Goal: Task Accomplishment & Management: Complete application form

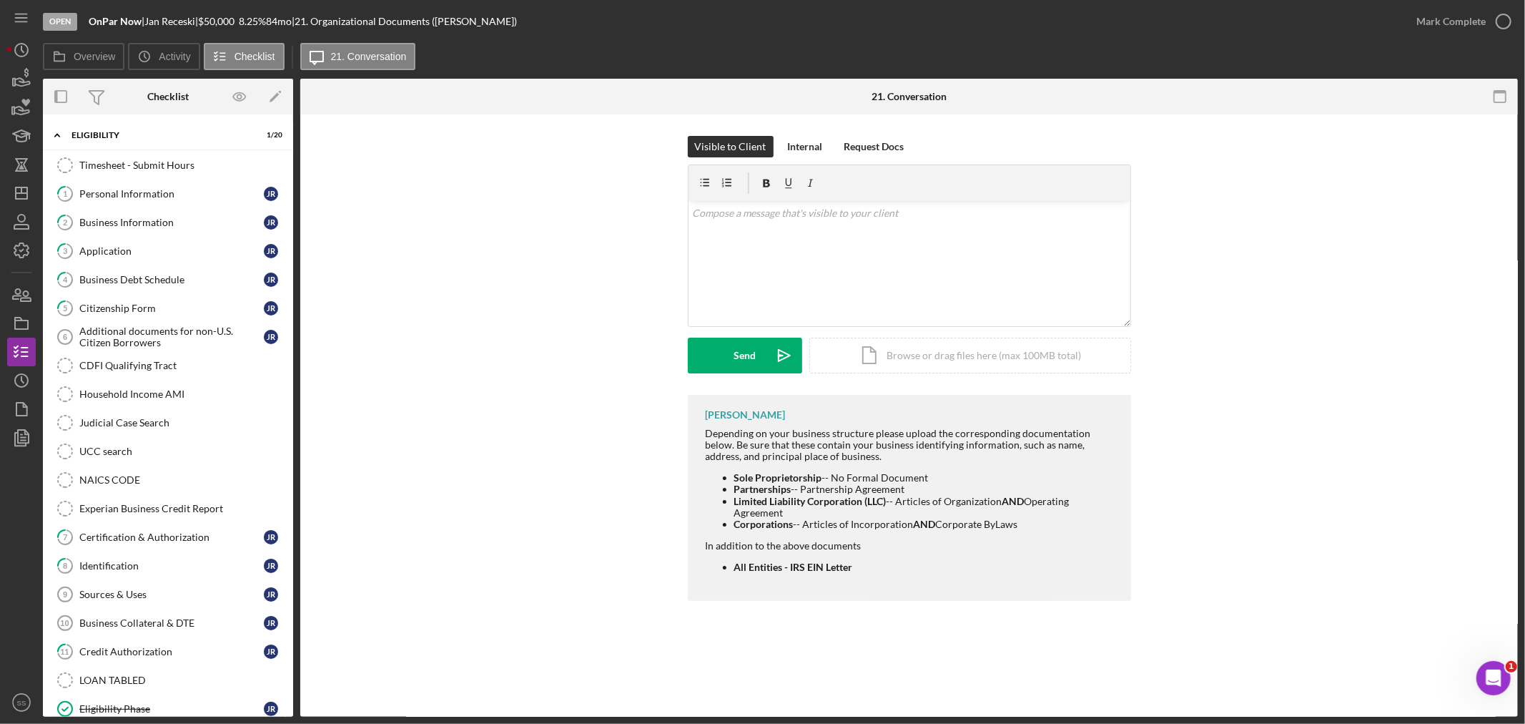
scroll to position [584, 0]
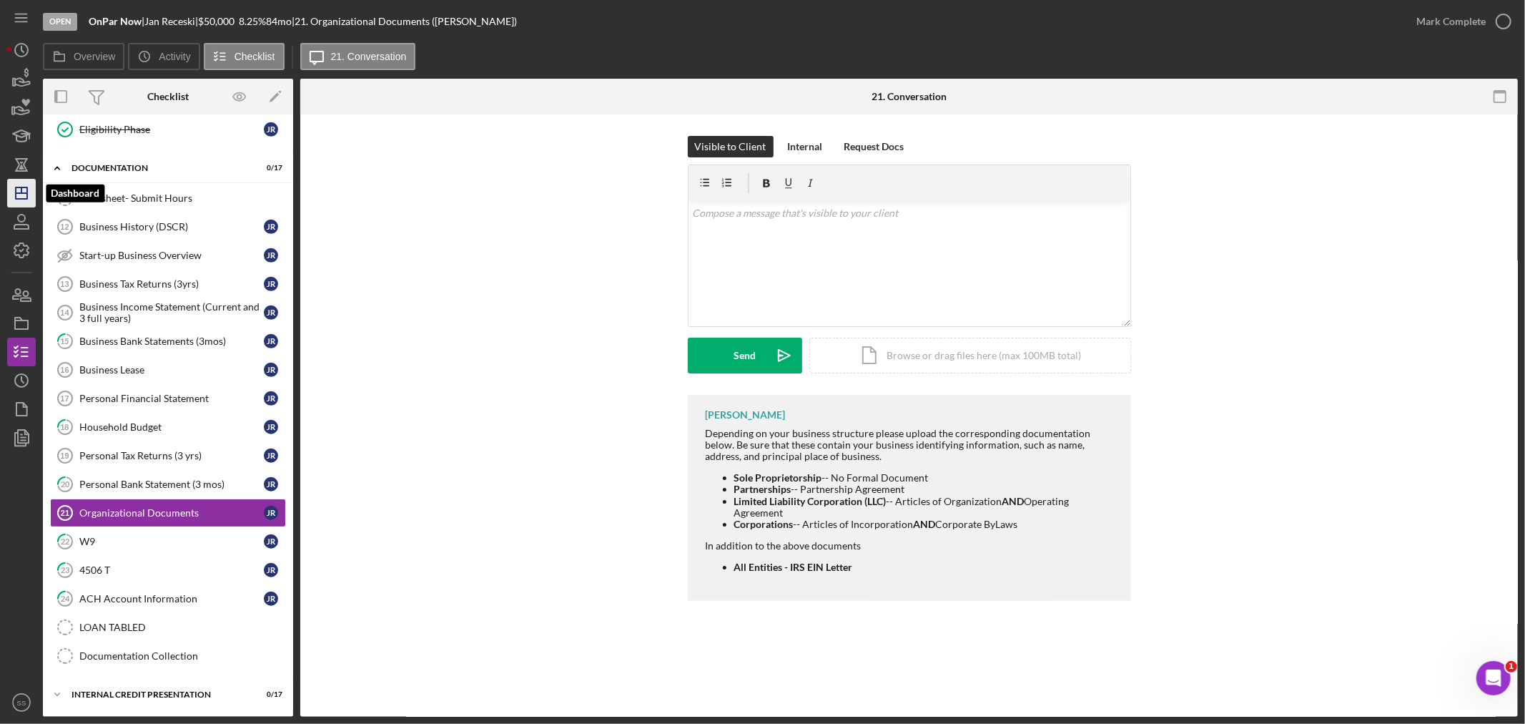
click at [17, 195] on icon "Icon/Dashboard" at bounding box center [22, 193] width 36 height 36
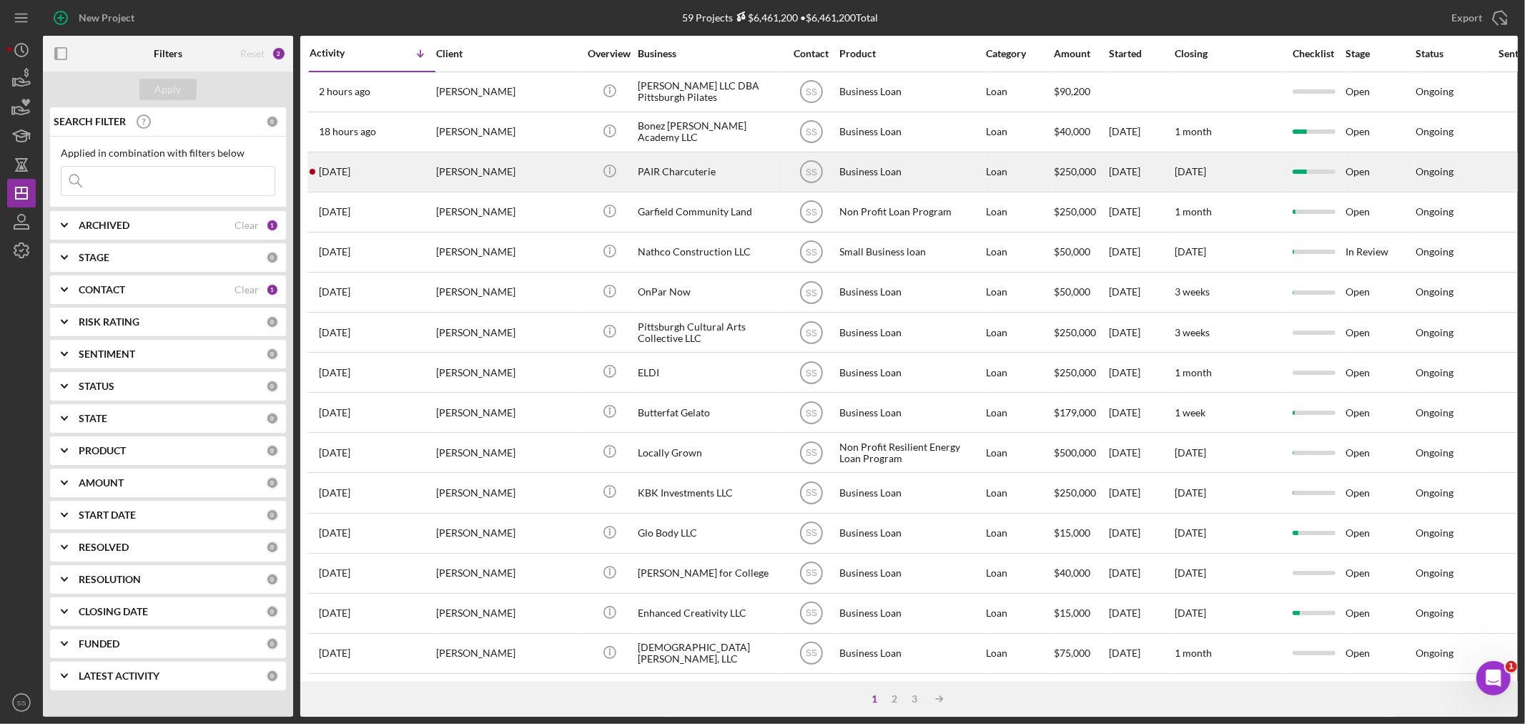
click at [417, 172] on div "[DATE] [PERSON_NAME]" at bounding box center [372, 172] width 125 height 38
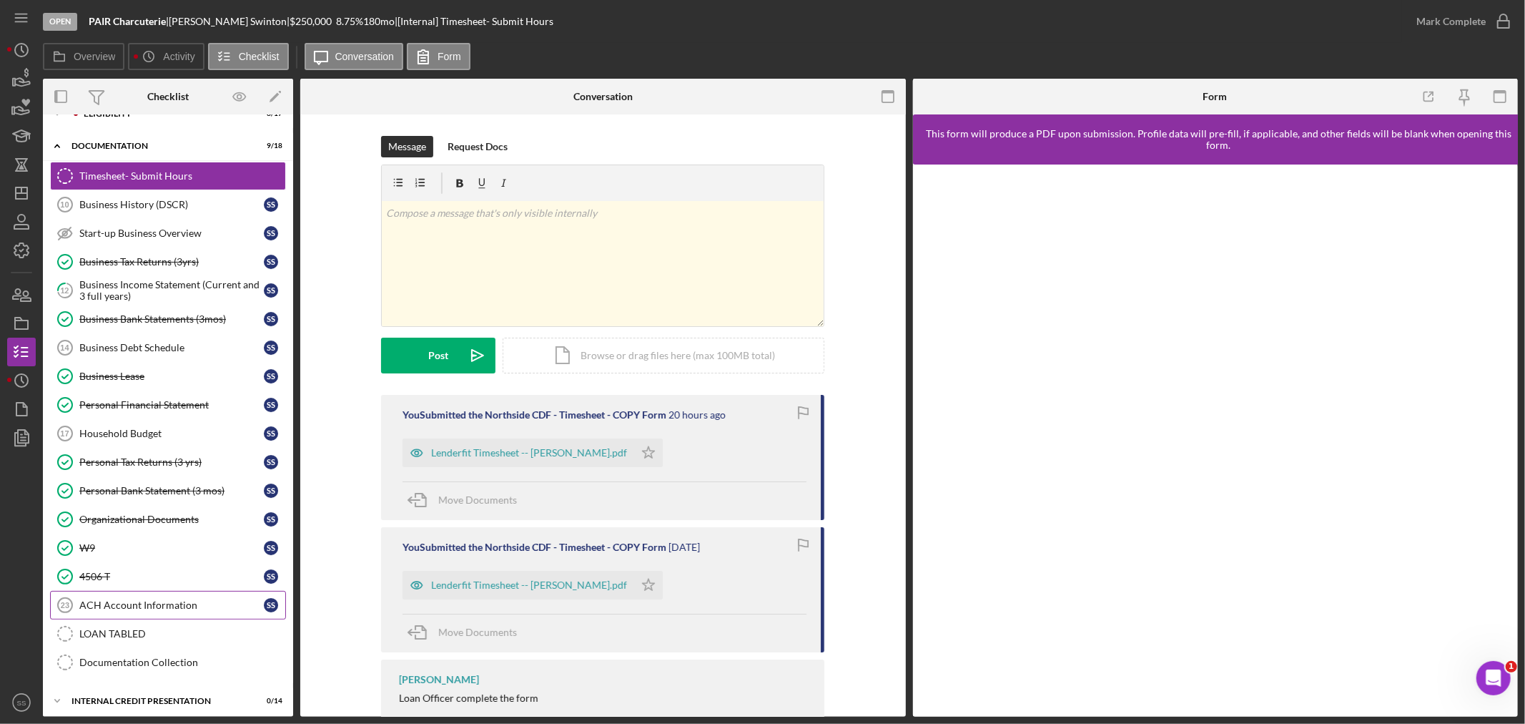
scroll to position [30, 0]
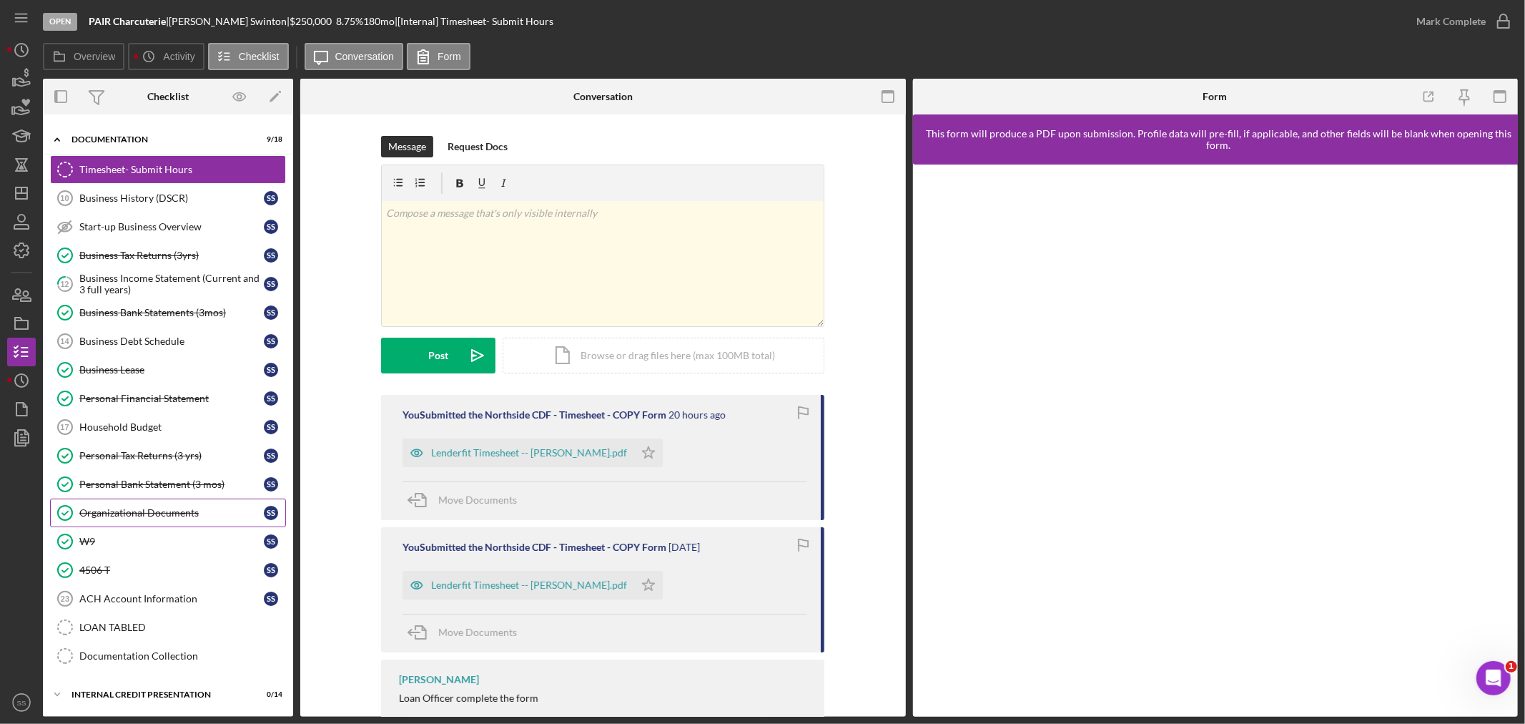
click at [97, 507] on div "Organizational Documents" at bounding box center [171, 512] width 184 height 11
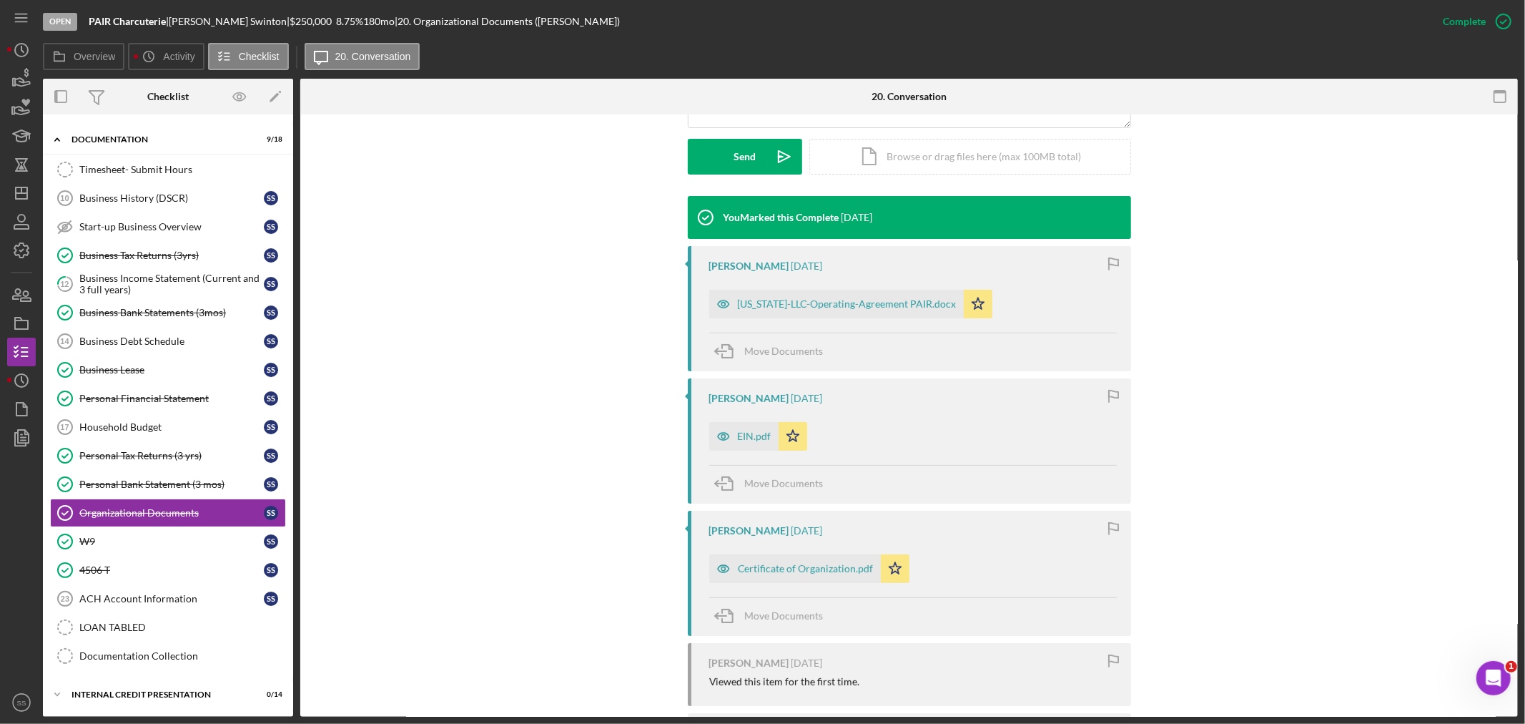
scroll to position [397, 0]
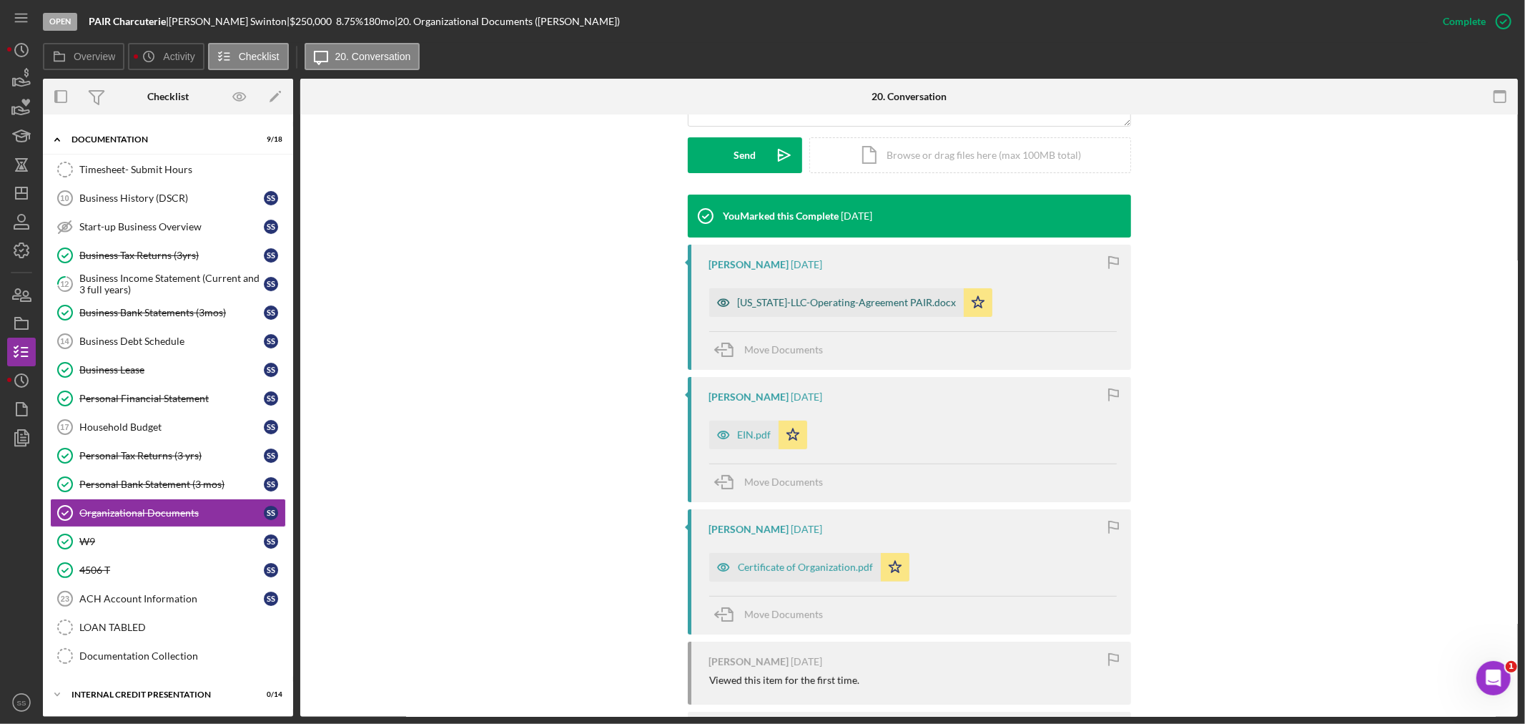
click at [906, 305] on div "[US_STATE]-LLC-Operating-Agreement PAIR.docx" at bounding box center [847, 302] width 219 height 11
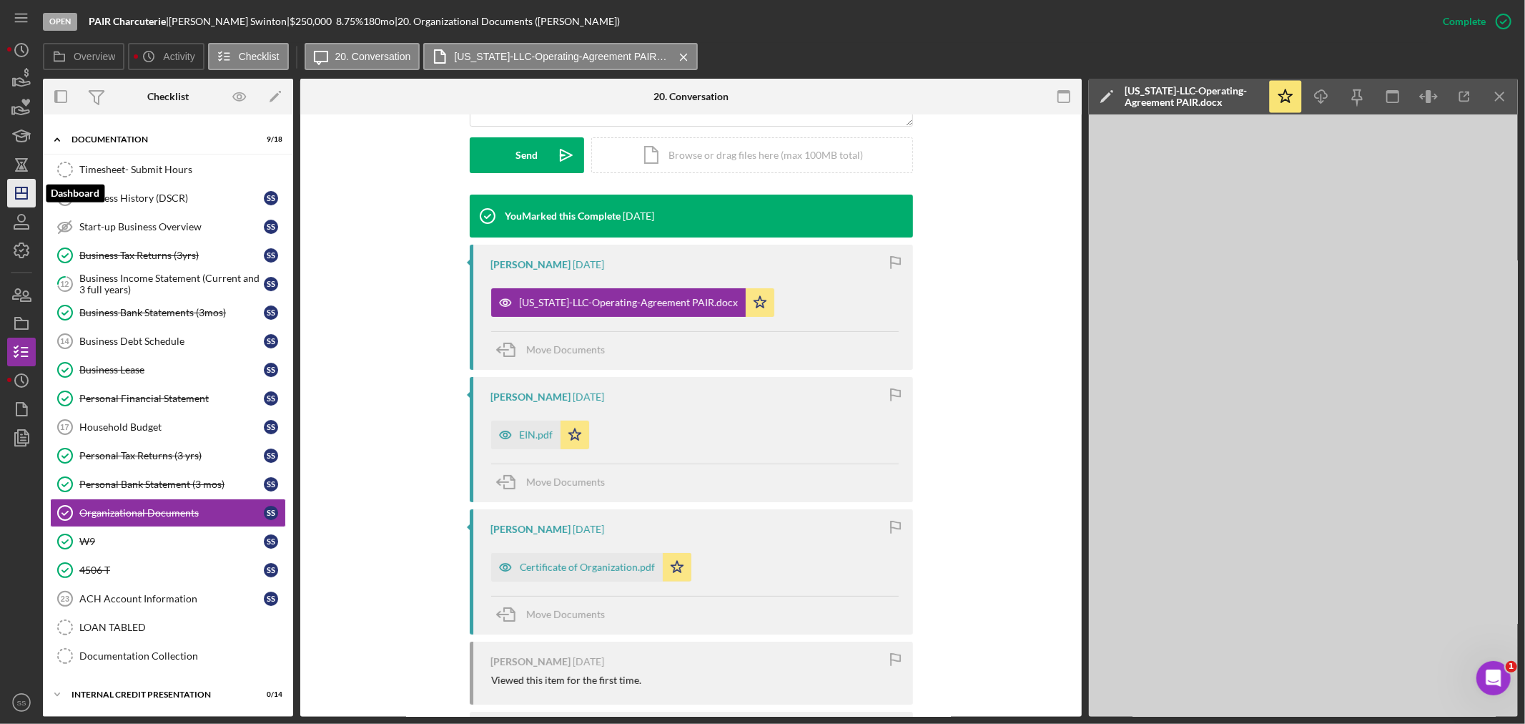
click at [18, 196] on icon "Icon/Dashboard" at bounding box center [22, 193] width 36 height 36
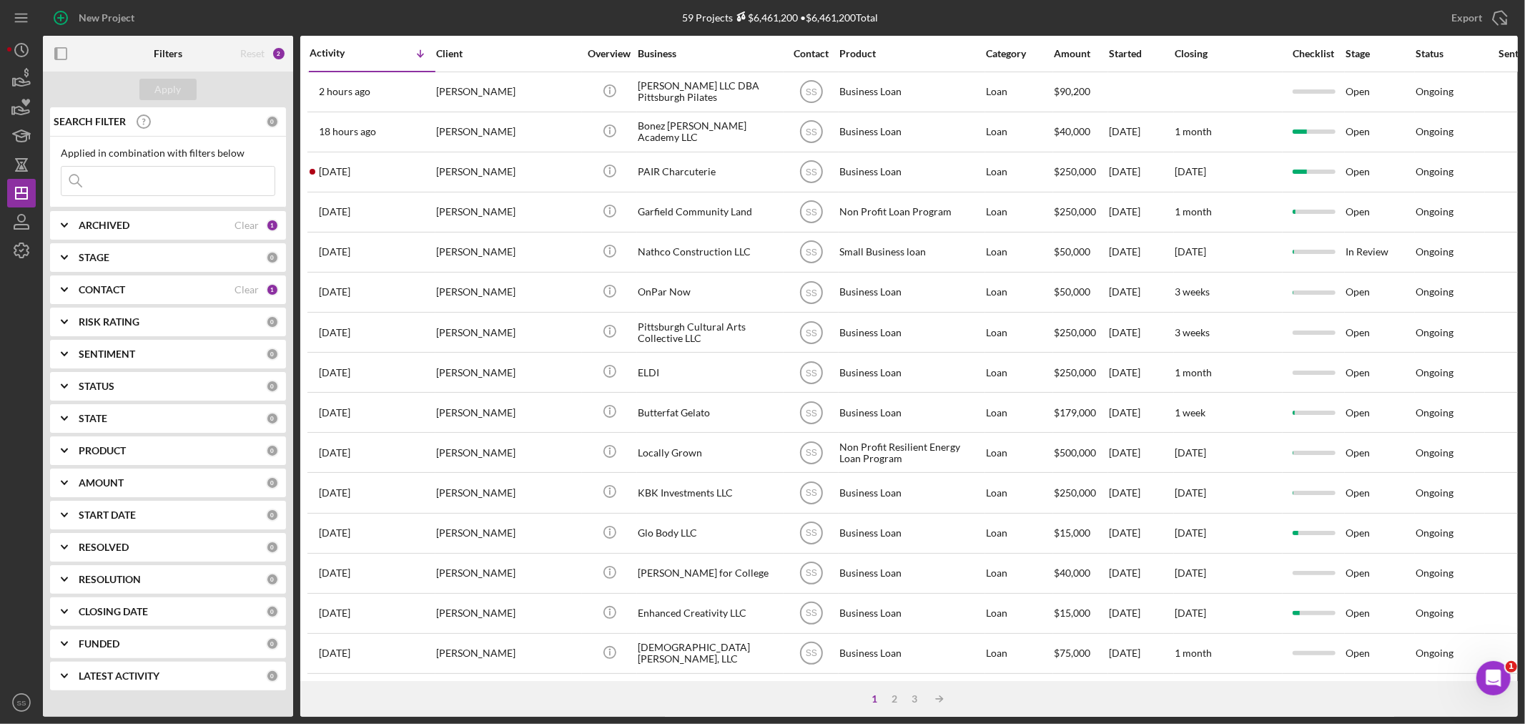
click at [57, 21] on icon "button" at bounding box center [61, 18] width 36 height 36
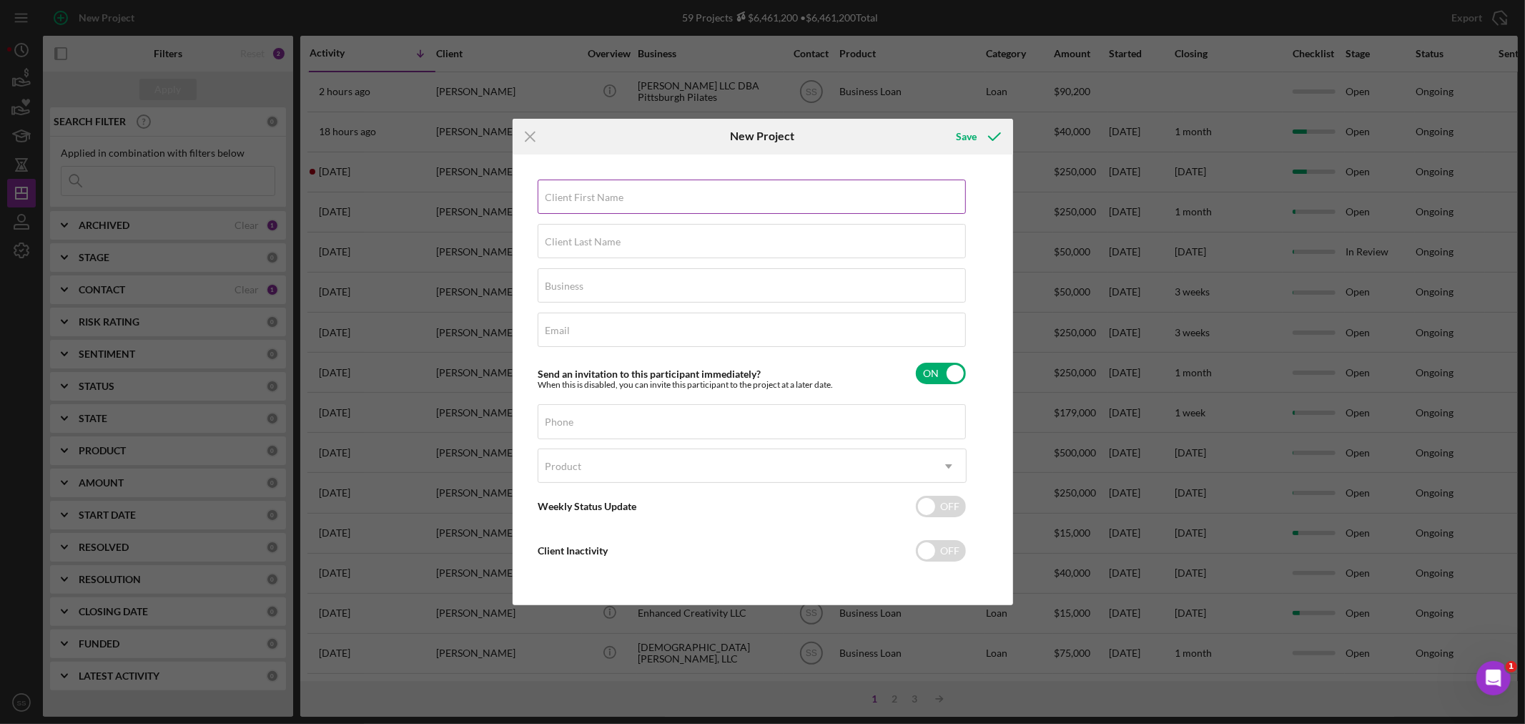
click at [579, 200] on label "Client First Name" at bounding box center [585, 197] width 79 height 11
click at [579, 200] on input "Client First Name" at bounding box center [752, 196] width 428 height 34
type input "GuabCarlo"
type input "K"
type input "l"
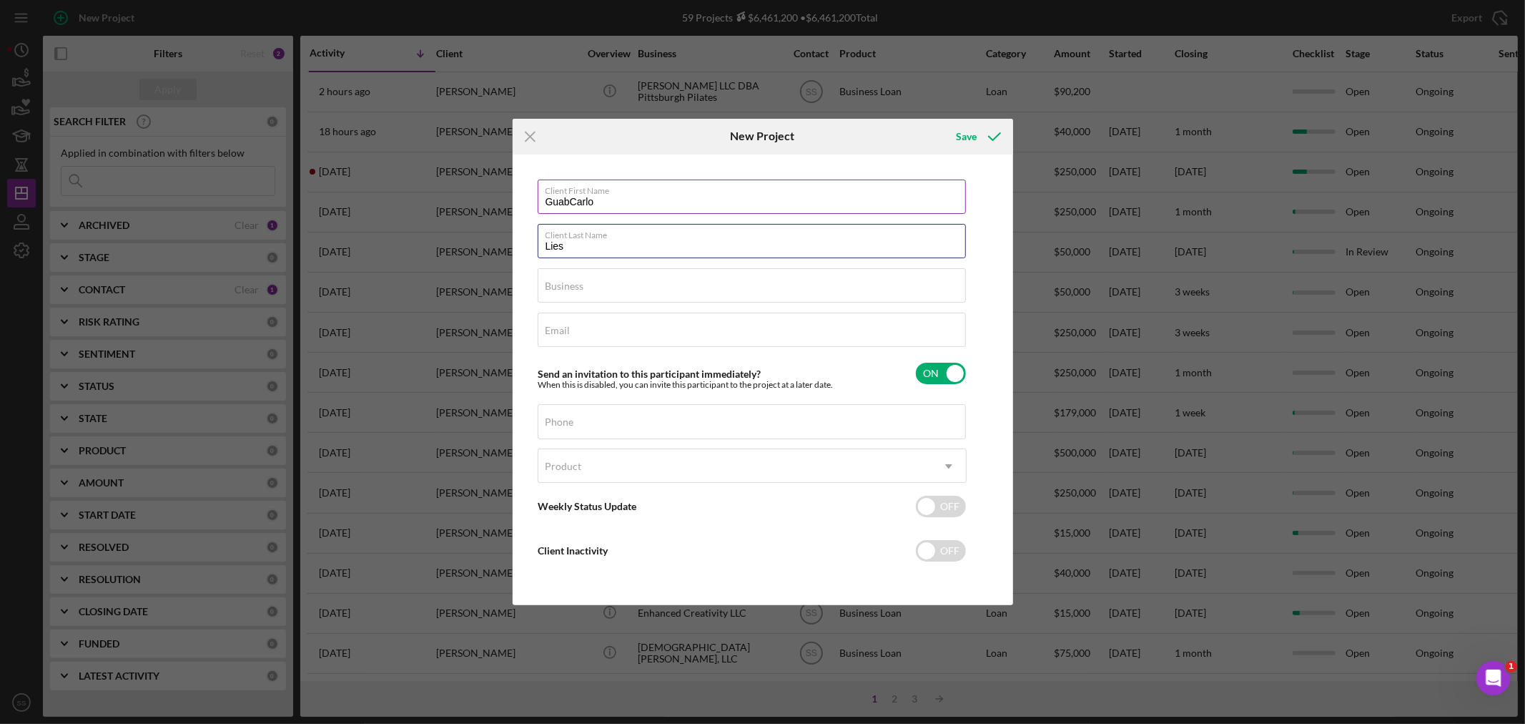
type input "Lies"
type input "CommFreeLT LLC"
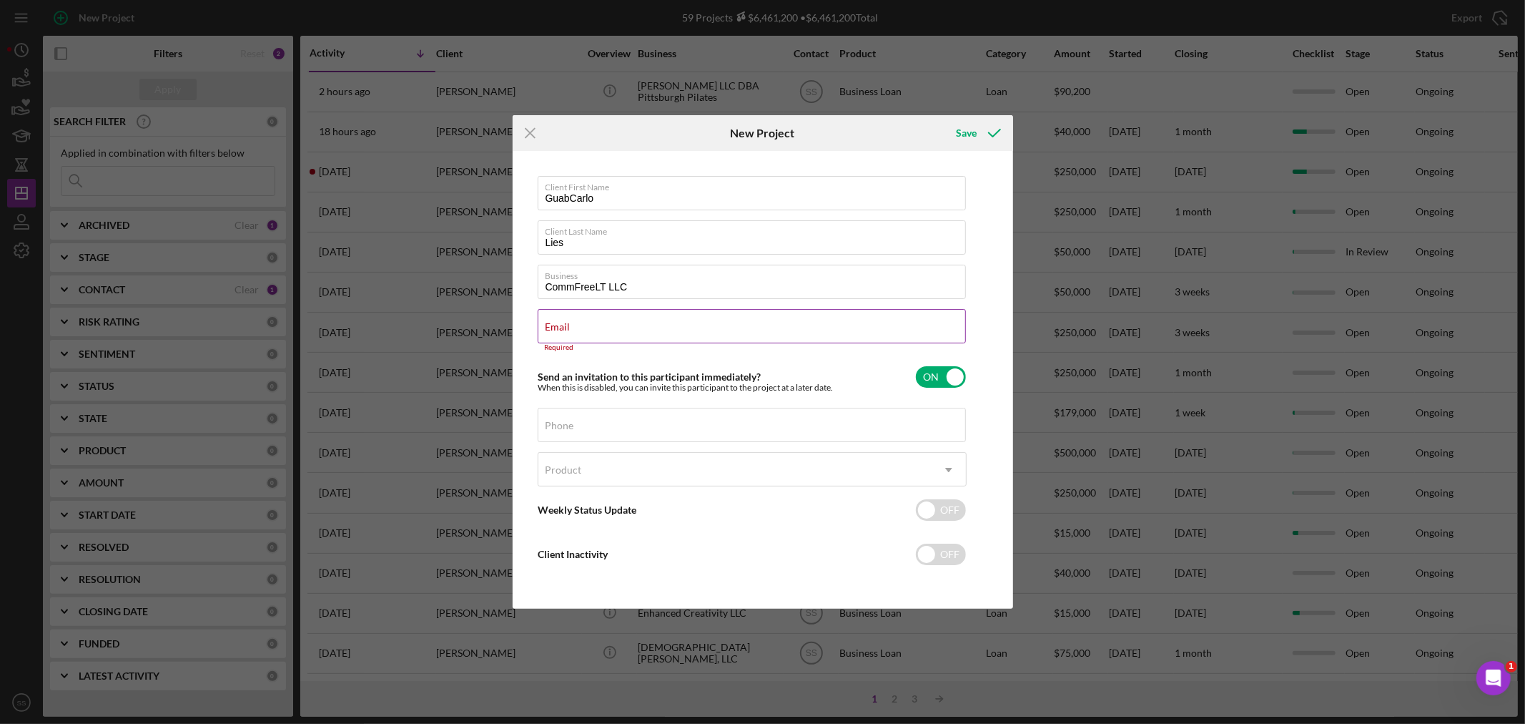
click at [553, 327] on label "Email" at bounding box center [558, 326] width 25 height 11
click at [553, 327] on input "Email" at bounding box center [752, 326] width 428 height 34
paste input "[PERSON_NAME][EMAIL_ADDRESS][DOMAIN_NAME]"
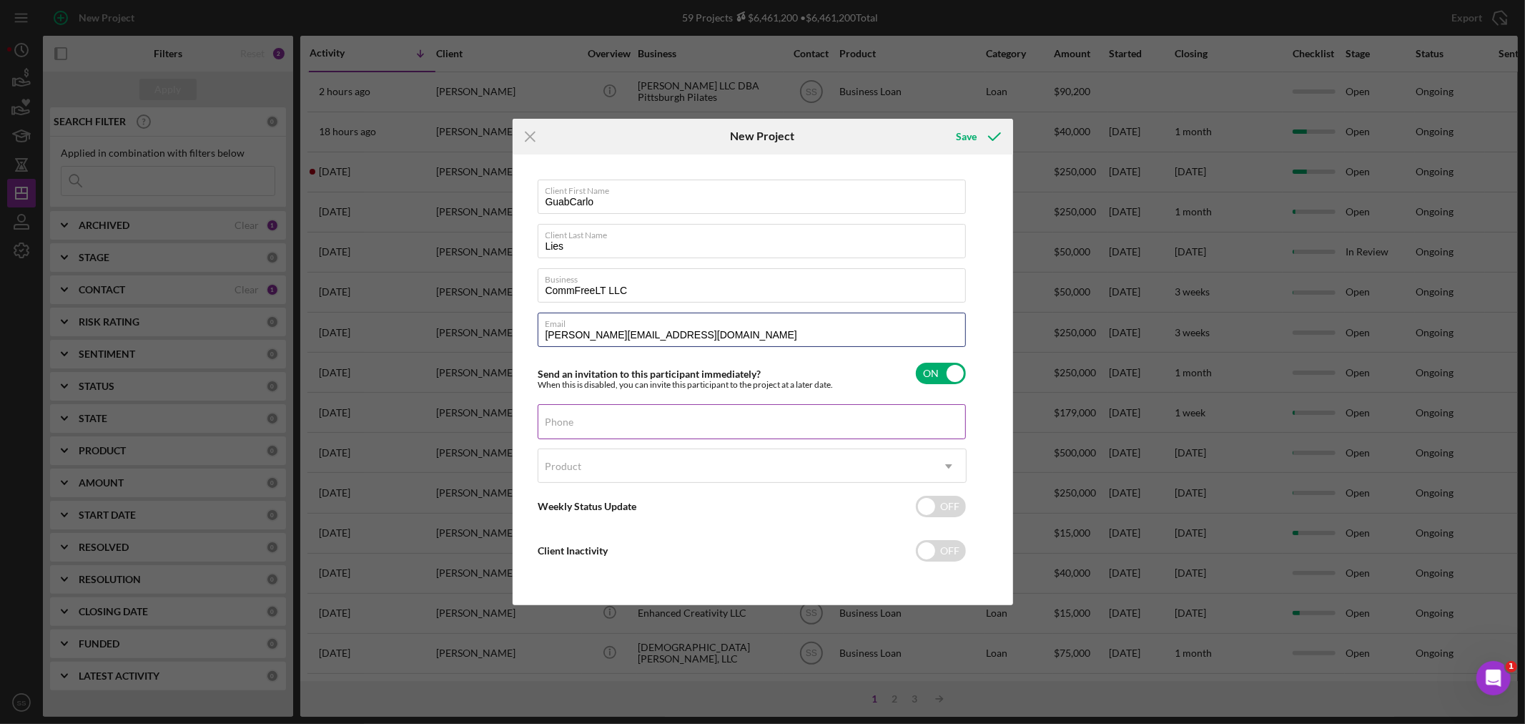
type input "[PERSON_NAME][EMAIL_ADDRESS][DOMAIN_NAME]"
click at [568, 430] on input "Phone" at bounding box center [752, 421] width 428 height 34
click at [549, 420] on label "Phone" at bounding box center [560, 421] width 29 height 11
click at [549, 420] on input "Phone" at bounding box center [752, 421] width 428 height 34
type input "[PHONE_NUMBER]"
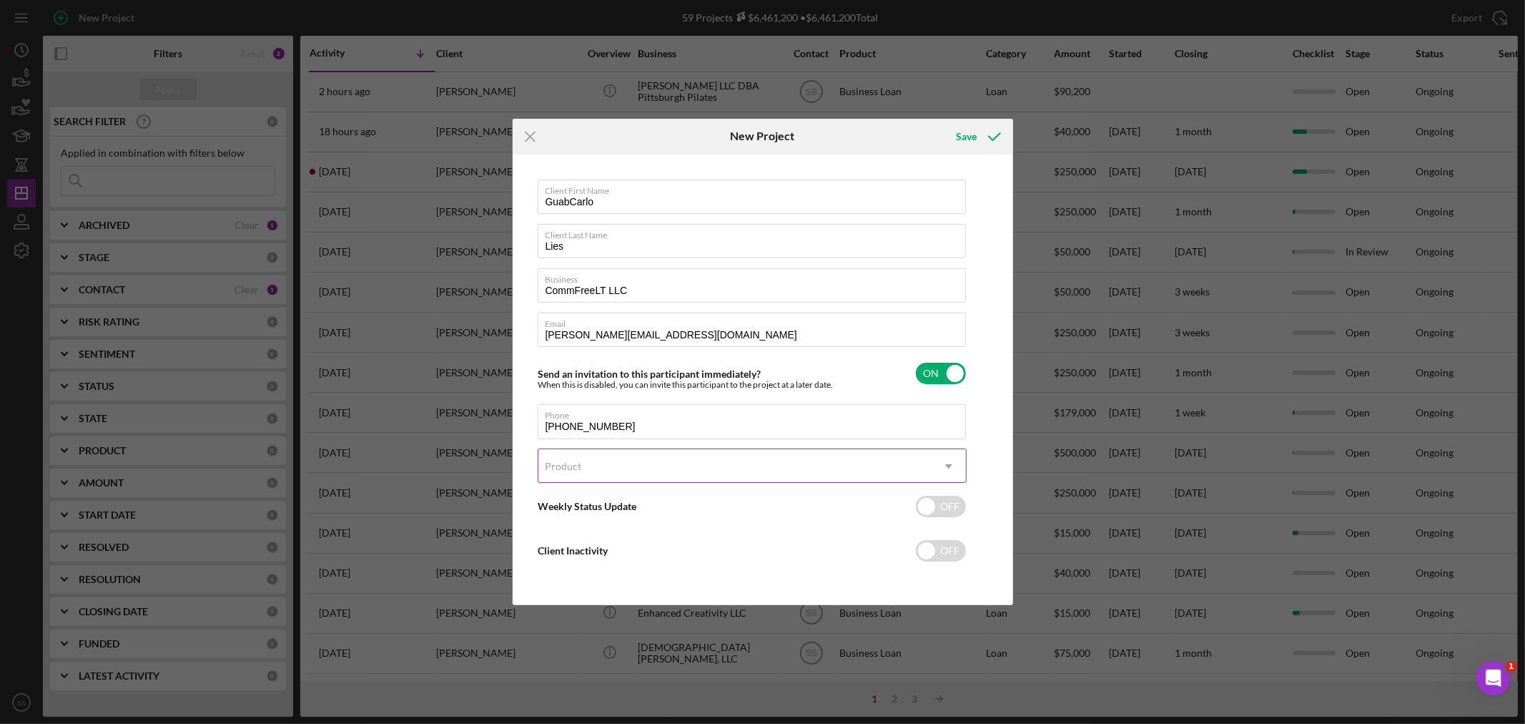
click at [596, 463] on div "Product" at bounding box center [734, 466] width 393 height 33
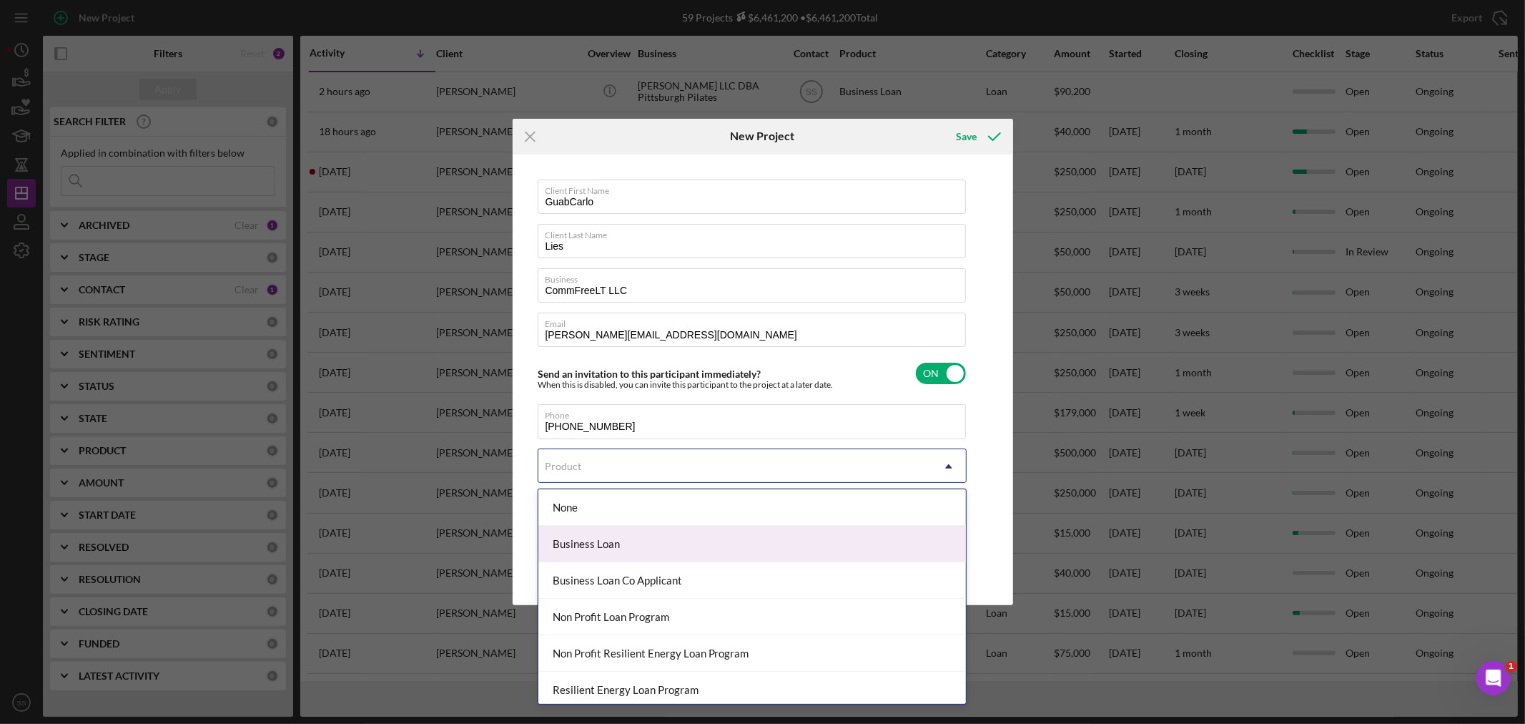
click at [583, 545] on div "Business Loan" at bounding box center [752, 544] width 428 height 36
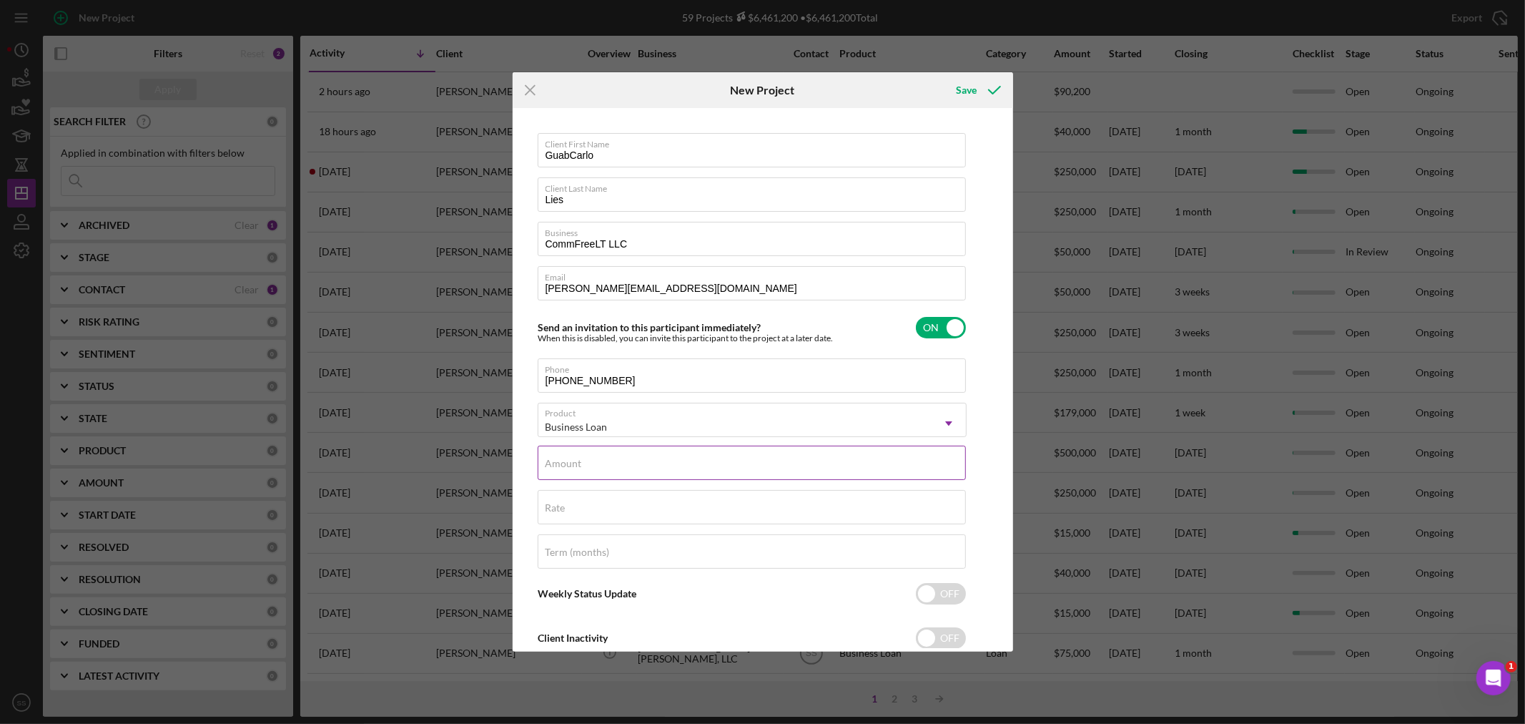
click at [549, 461] on label "Amount" at bounding box center [564, 463] width 36 height 11
click at [549, 461] on input "Amount" at bounding box center [752, 462] width 428 height 34
type input "$250,000"
click at [566, 505] on label "Rate" at bounding box center [556, 507] width 20 height 11
click at [566, 505] on input "Rate" at bounding box center [752, 507] width 428 height 34
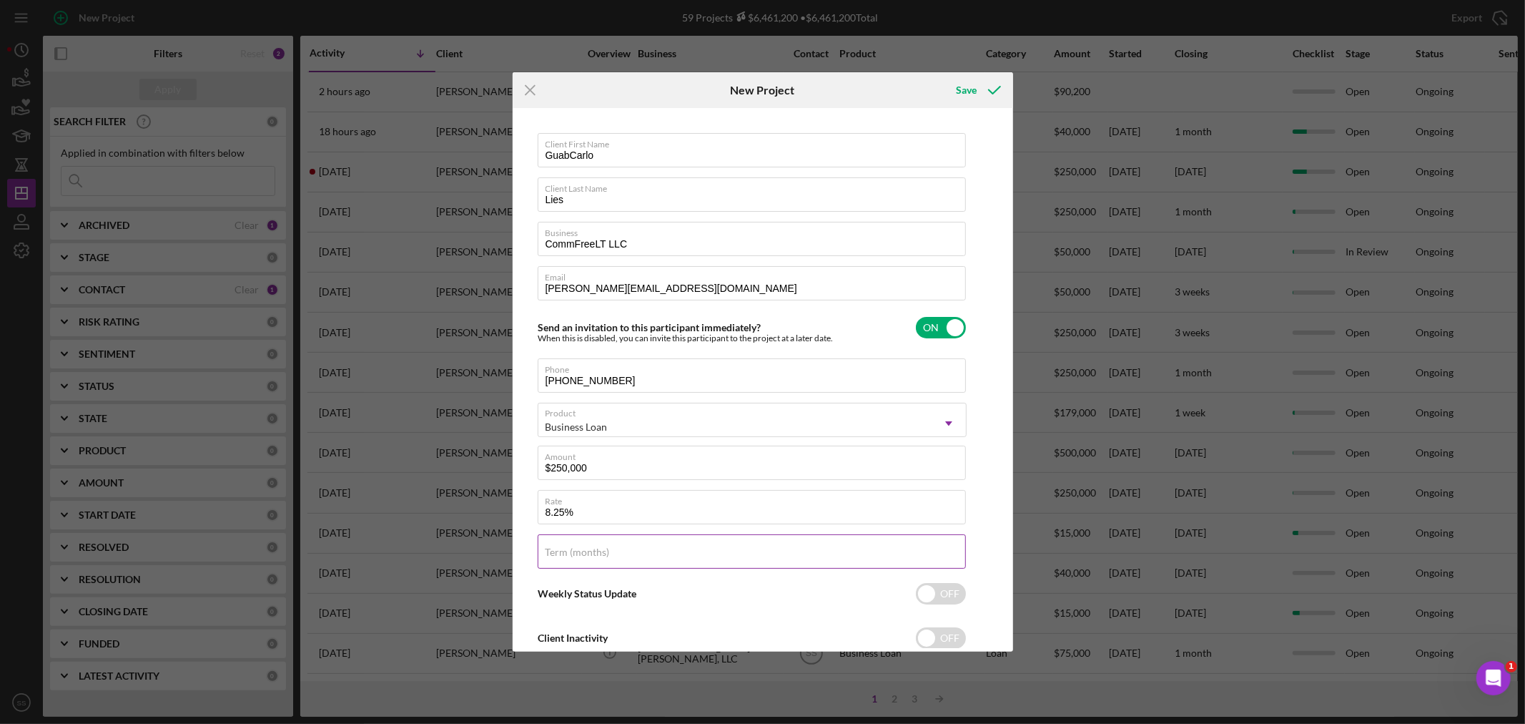
type input "8.250%"
click at [591, 553] on label "Term (months)" at bounding box center [578, 551] width 64 height 11
click at [591, 553] on input "Term (months)" at bounding box center [752, 551] width 428 height 34
type input "120"
click at [940, 592] on input "checkbox" at bounding box center [941, 593] width 50 height 21
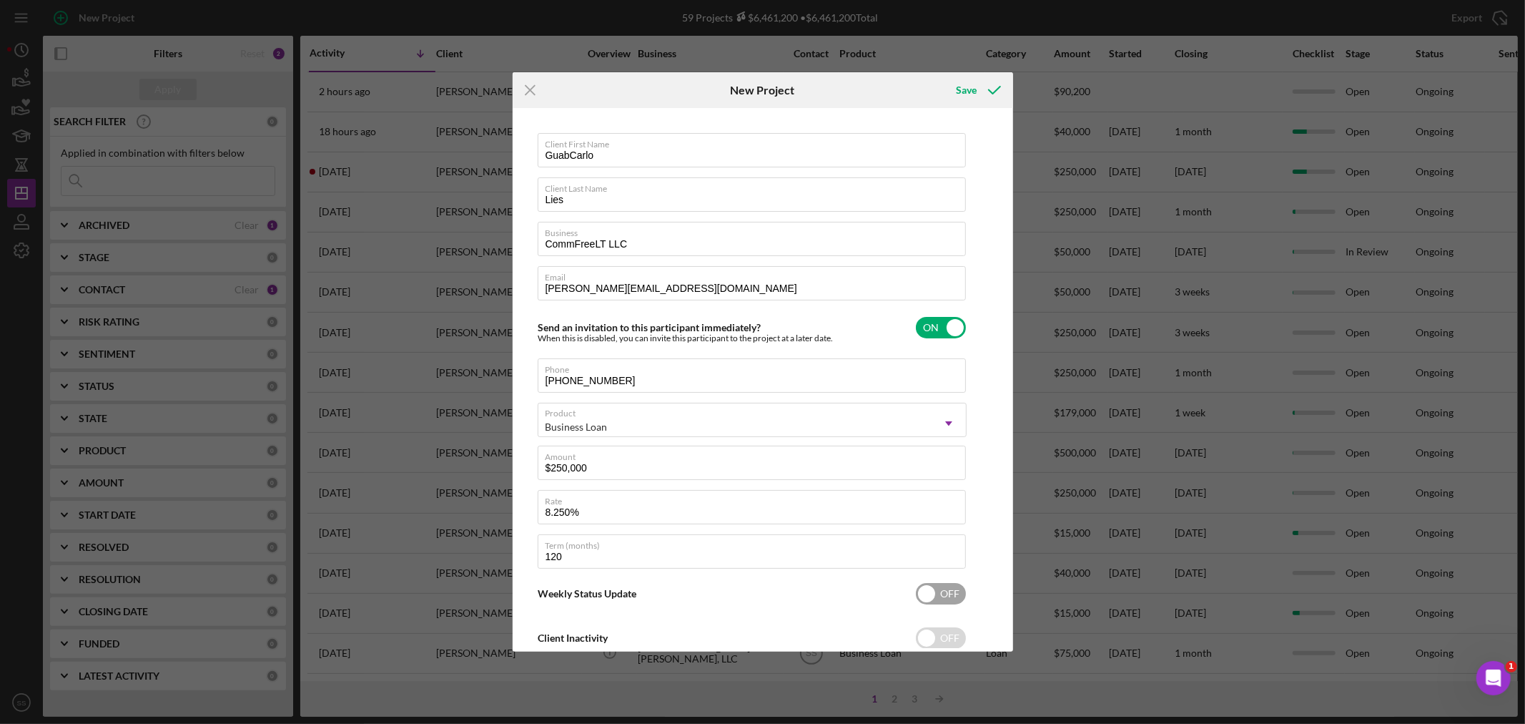
checkbox input "true"
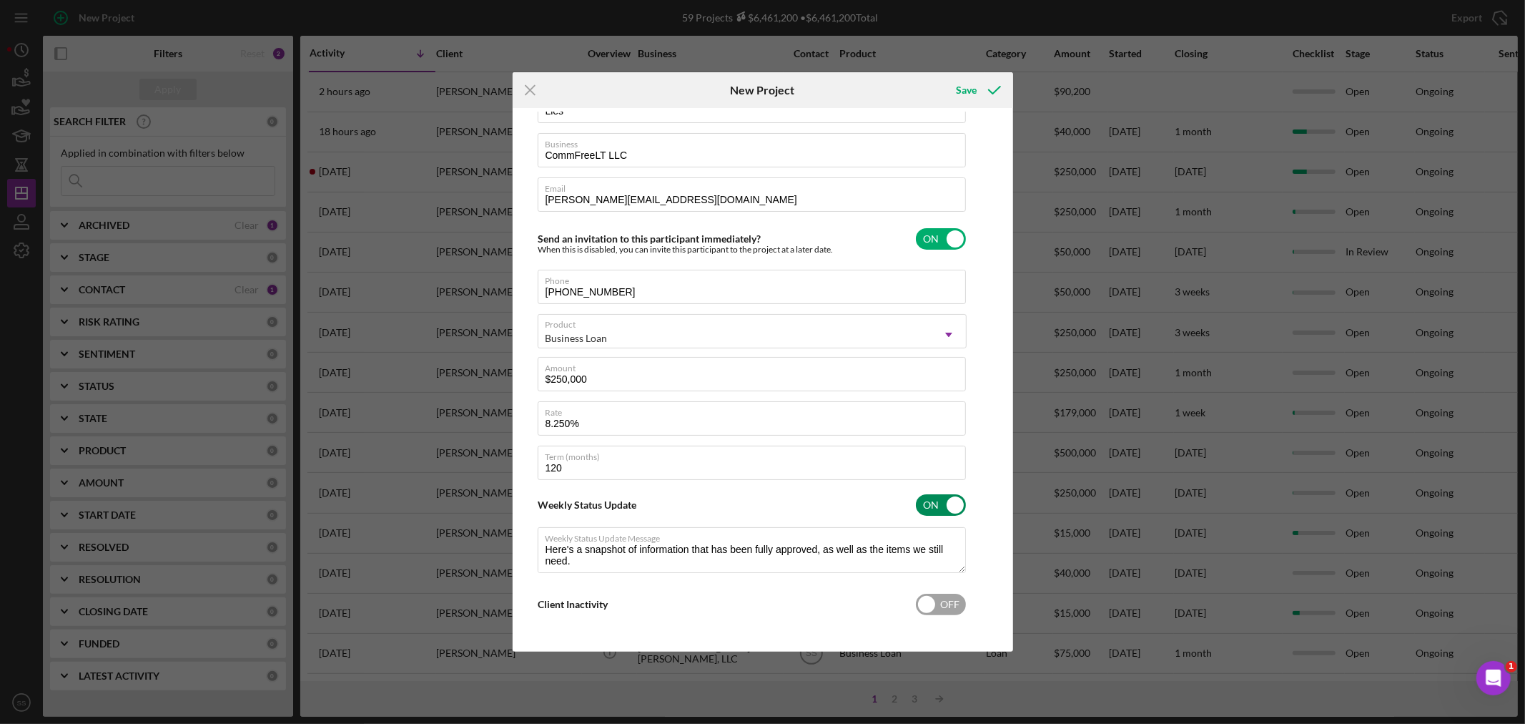
type textarea "Here's a snapshot of information that has been fully approved, as well as the i…"
click at [944, 606] on input "checkbox" at bounding box center [941, 603] width 50 height 21
checkbox input "true"
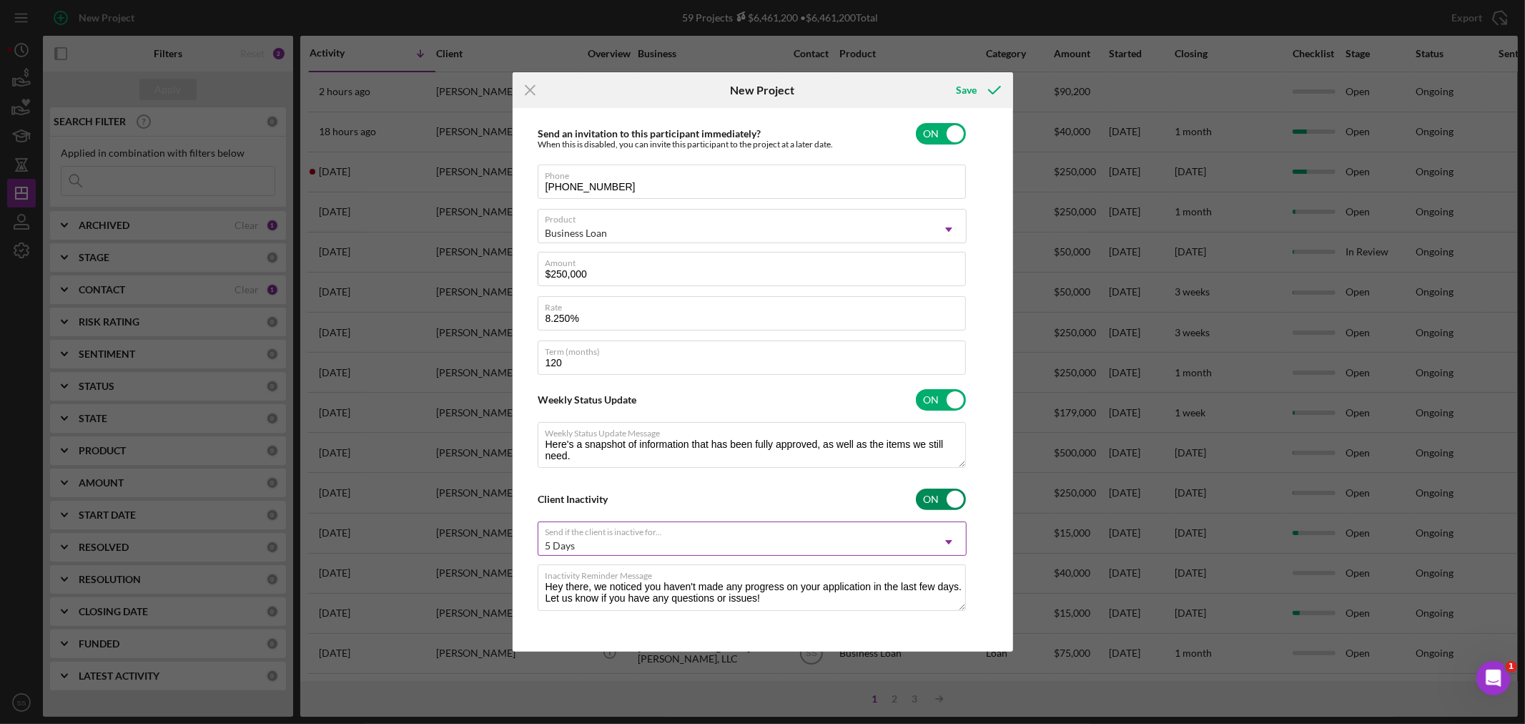
scroll to position [196, 0]
click at [984, 88] on icon "submit" at bounding box center [995, 90] width 36 height 36
type textarea "Here's a snapshot of information that has been fully approved, as well as the i…"
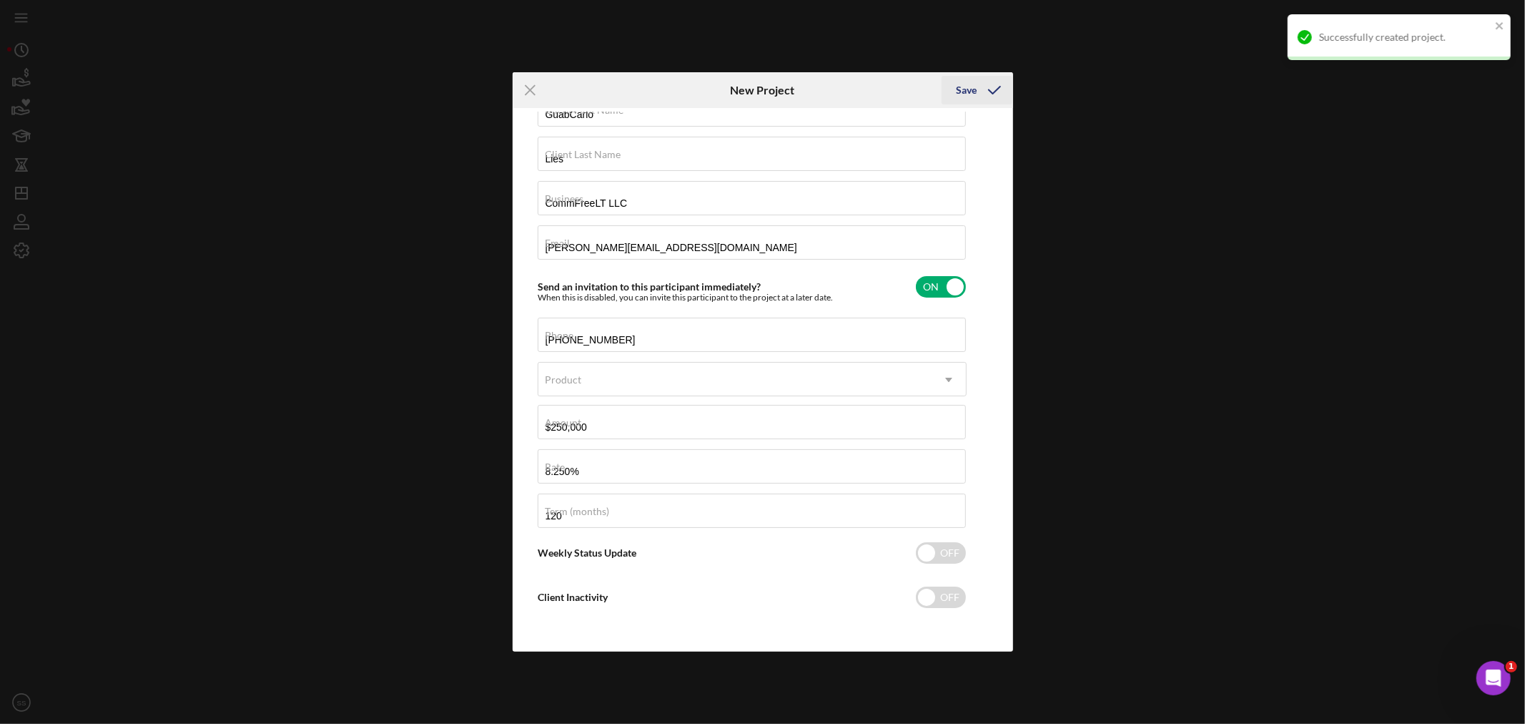
checkbox input "false"
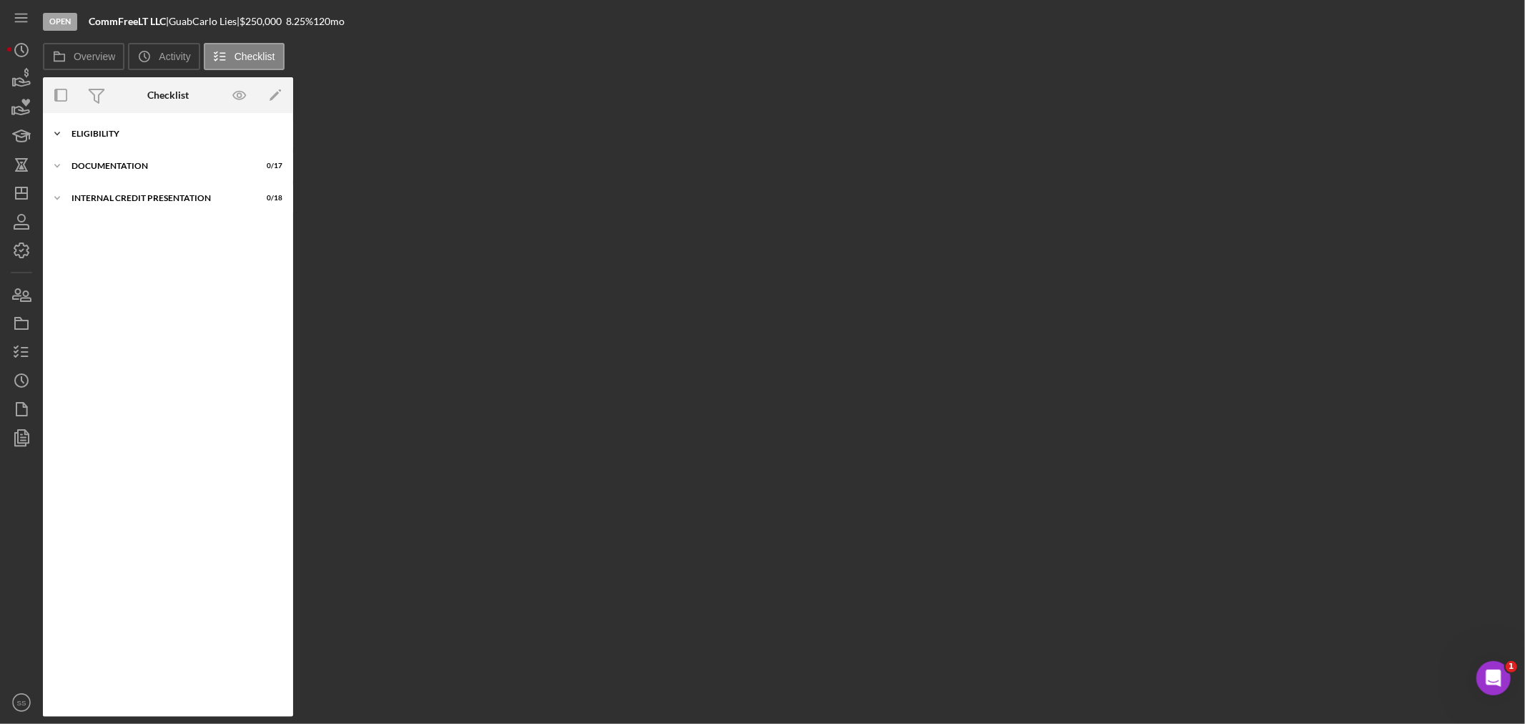
click at [59, 129] on icon "Icon/Expander" at bounding box center [57, 133] width 29 height 29
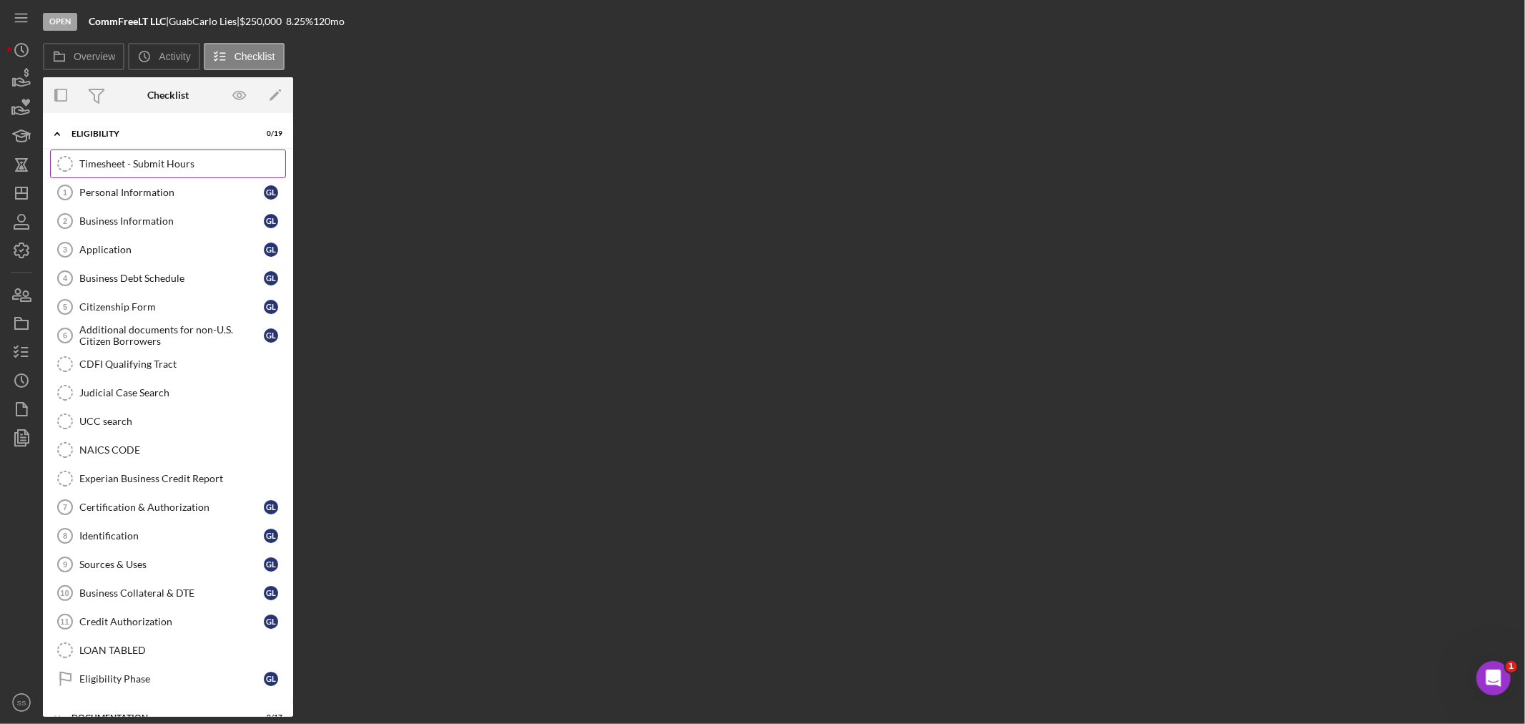
click at [146, 162] on div "Timesheet - Submit Hours" at bounding box center [182, 163] width 206 height 11
